Goal: Browse casually: Explore the website without a specific task or goal

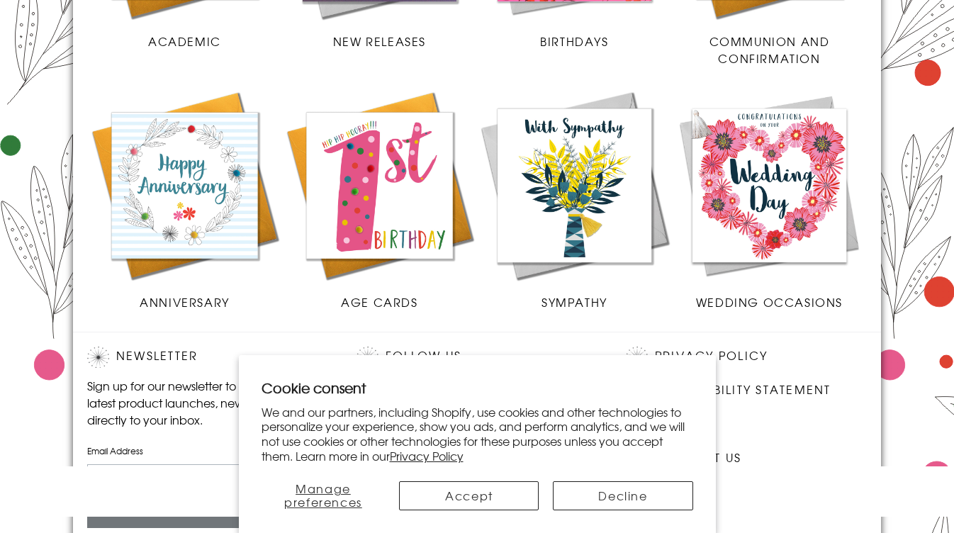
scroll to position [694, 0]
